Goal: Entertainment & Leisure: Browse casually

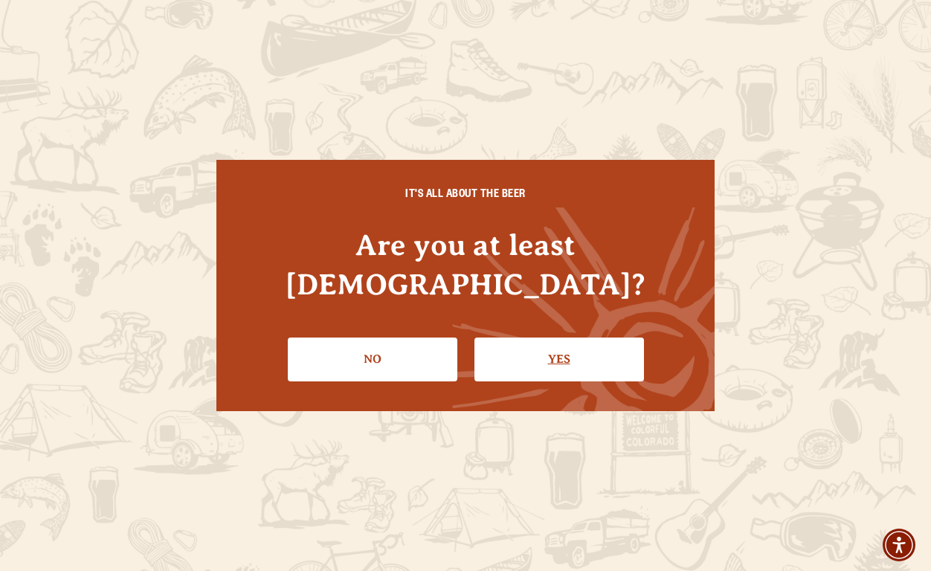
click at [583, 337] on link "Yes" at bounding box center [558, 358] width 169 height 43
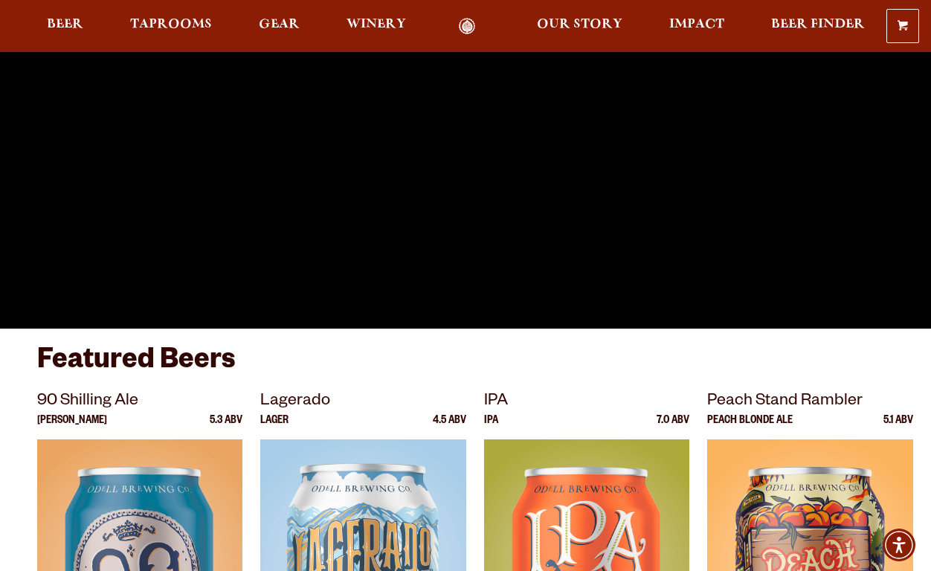
scroll to position [197, 0]
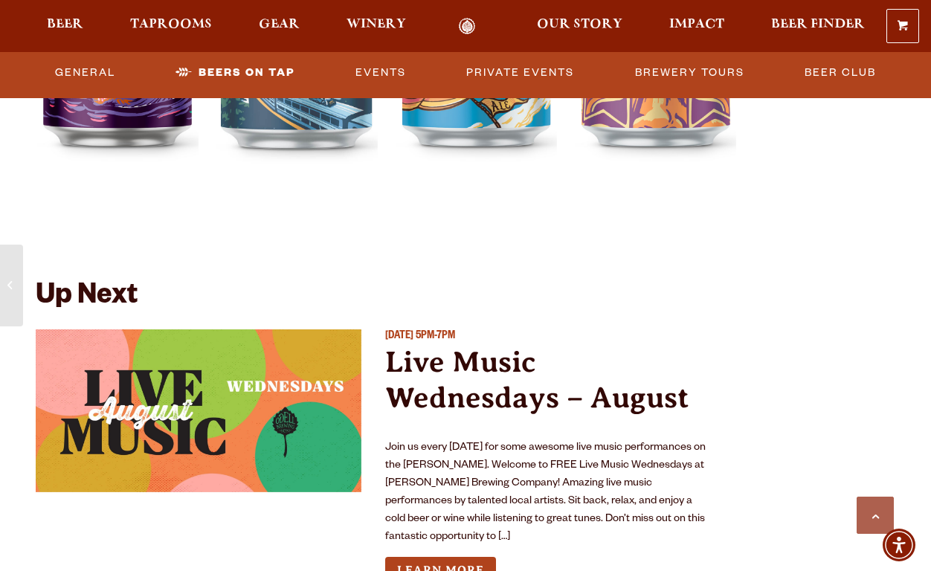
scroll to position [5197, 0]
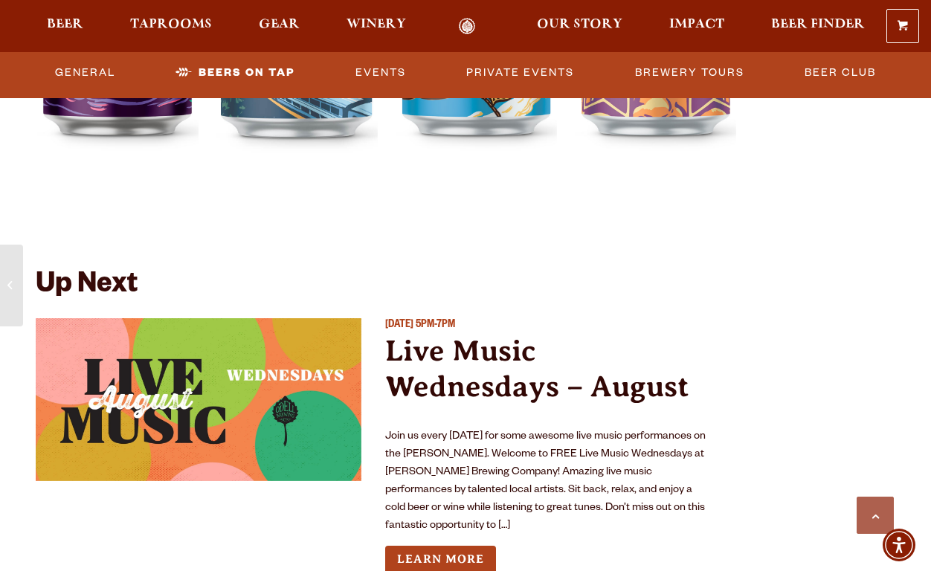
click at [462, 345] on link "Live Music Wednesdays – August" at bounding box center [537, 368] width 304 height 69
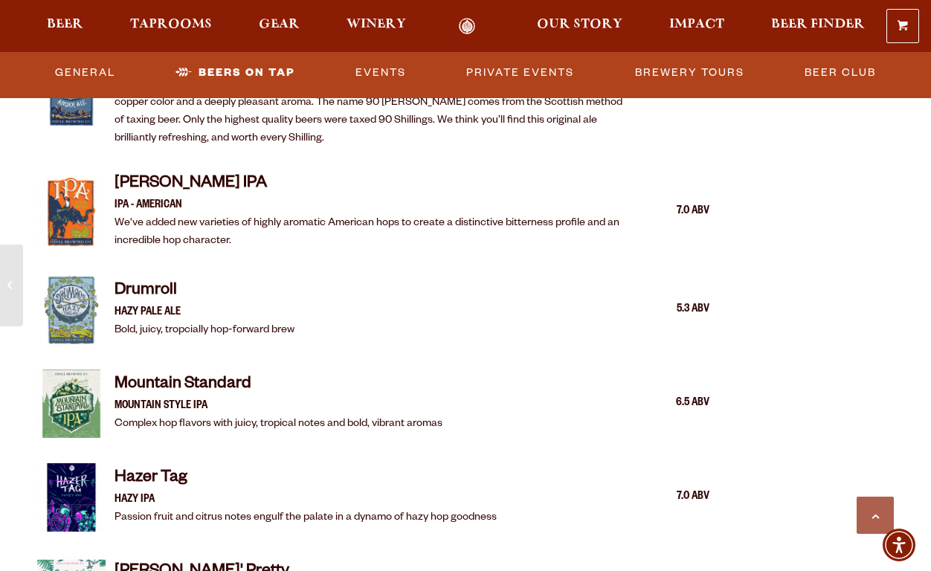
scroll to position [1777, 0]
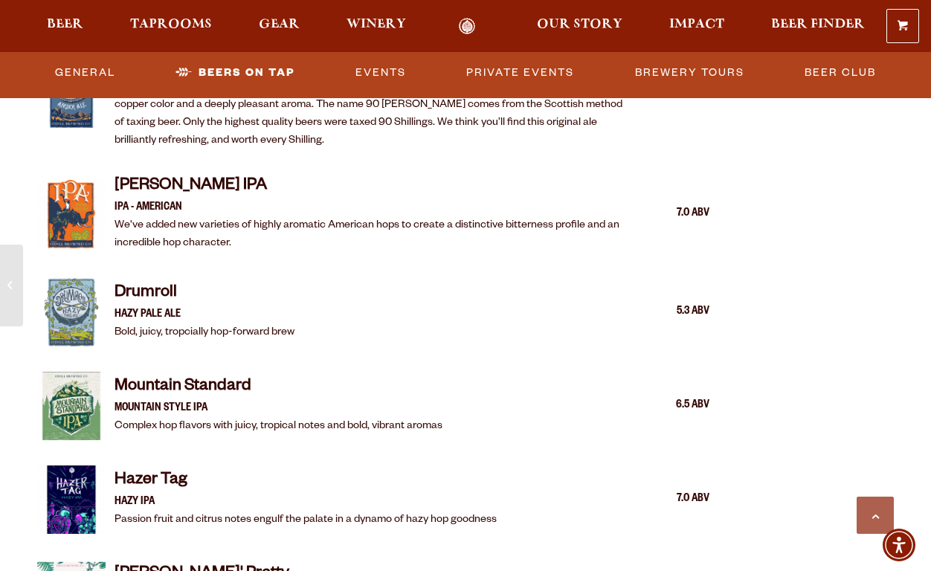
click at [149, 285] on h4 "Drumroll" at bounding box center [204, 294] width 180 height 24
click at [64, 305] on img at bounding box center [71, 312] width 68 height 68
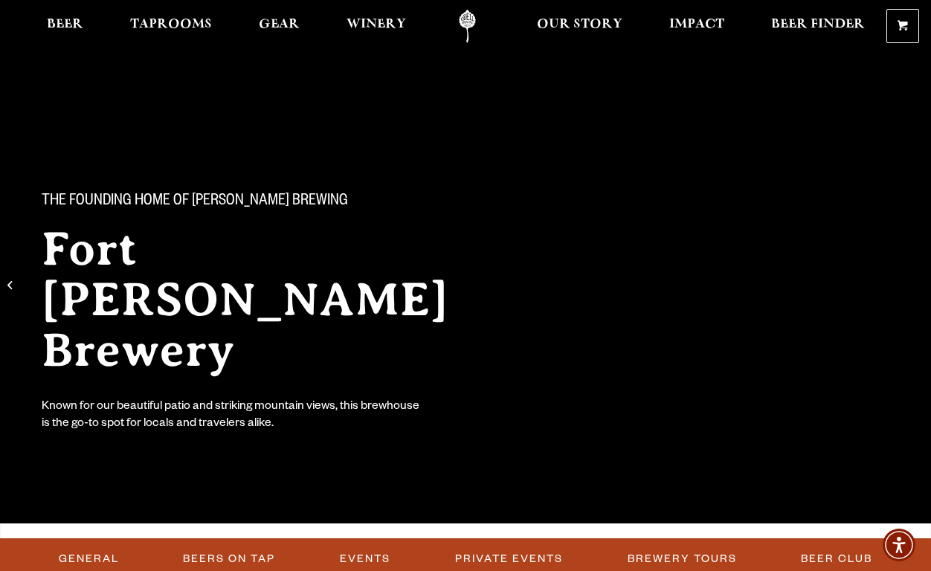
scroll to position [0, 0]
click at [359, 24] on span "Winery" at bounding box center [375, 25] width 59 height 12
click at [282, 19] on span "Gear" at bounding box center [279, 25] width 41 height 12
